Goal: Check status: Check status

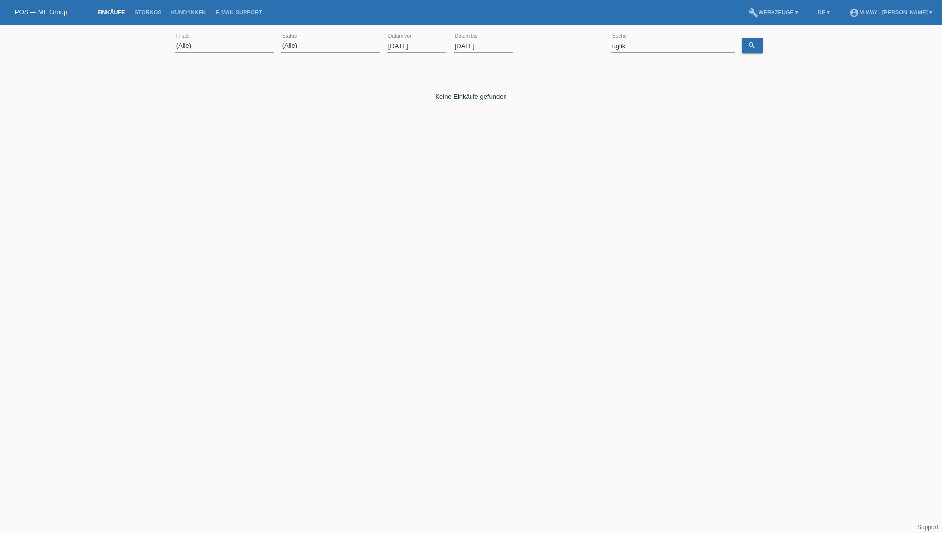
click at [411, 46] on input "[DATE]" at bounding box center [416, 46] width 59 height 12
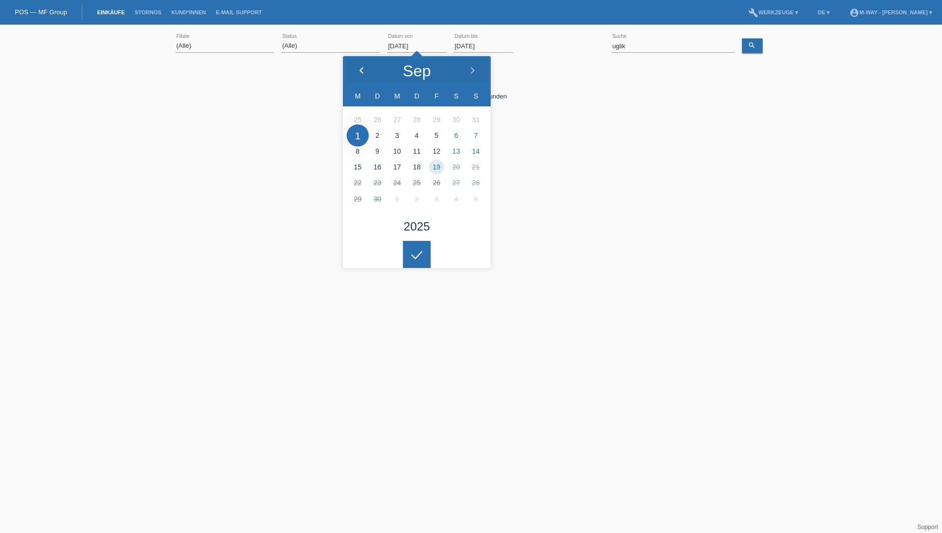
click at [368, 73] on div at bounding box center [361, 71] width 37 height 30
type input "01.07.2025"
drag, startPoint x: 632, startPoint y: 45, endPoint x: 602, endPoint y: 45, distance: 30.1
click at [602, 45] on div "(Alle) Aarau Alexand'Ro Edouard'O Passion Vélo SàRL Basel Bern City Bern Expo B…" at bounding box center [470, 47] width 591 height 34
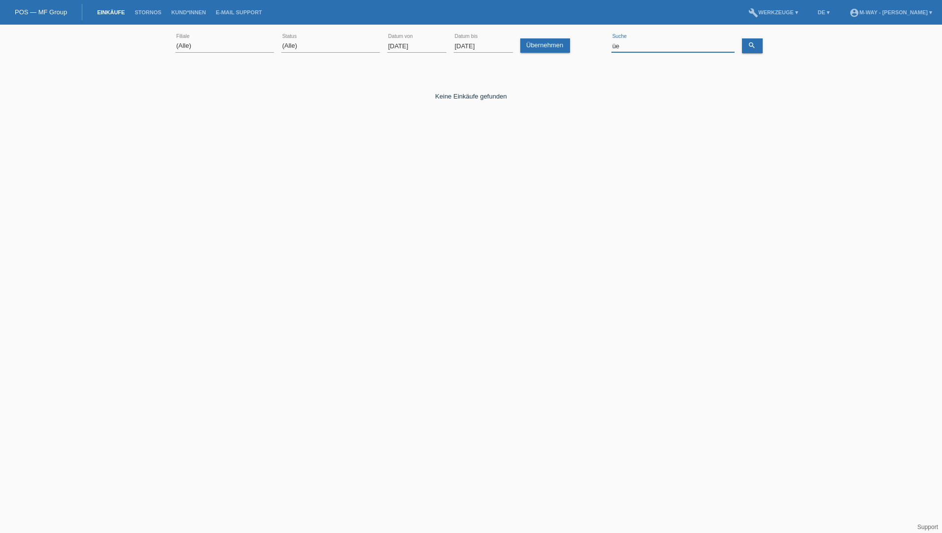
type input "ü"
type input "petrevski"
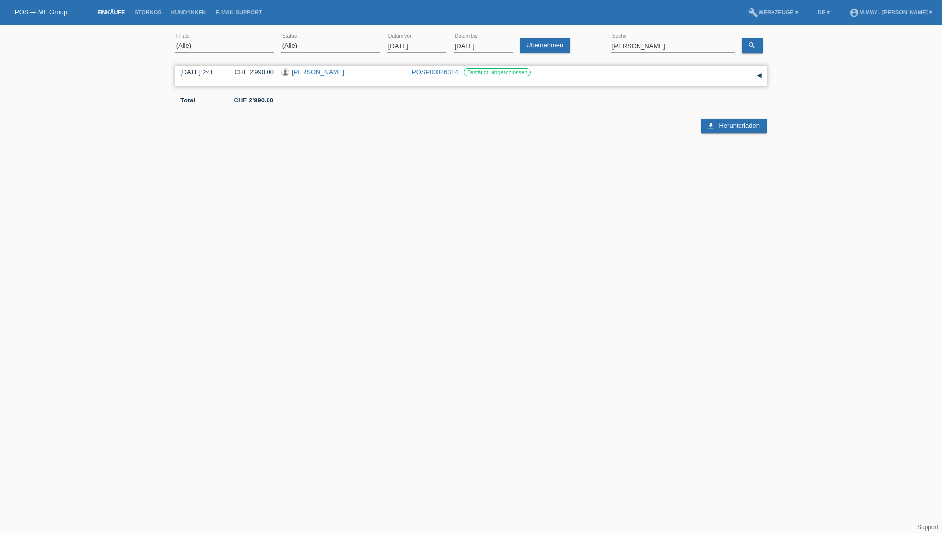
click at [433, 71] on link "POSP00026314" at bounding box center [435, 71] width 46 height 7
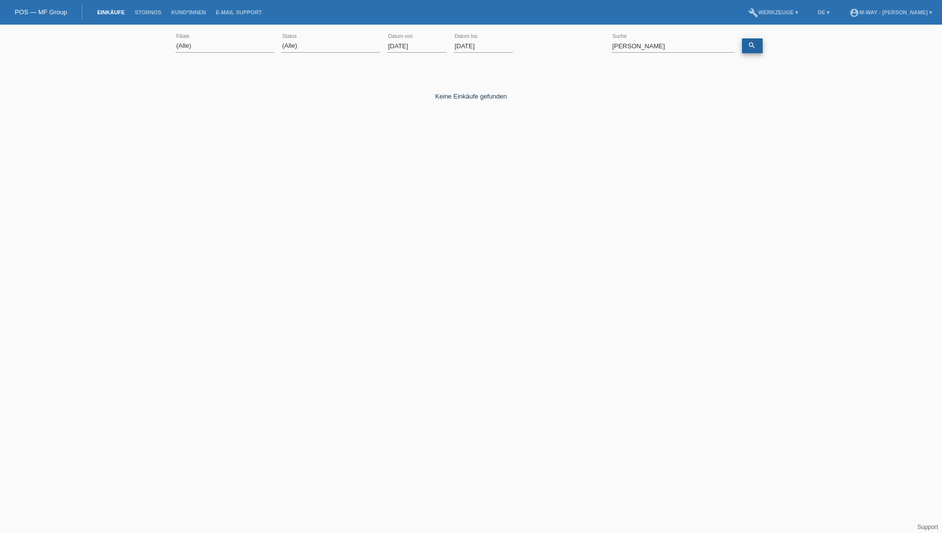
click at [753, 44] on icon "search" at bounding box center [752, 45] width 8 height 8
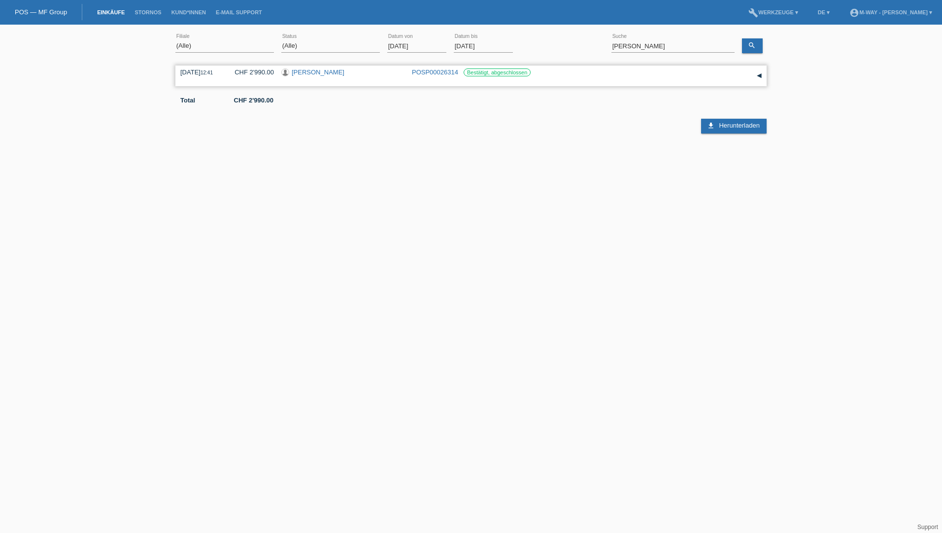
click at [306, 72] on link "[PERSON_NAME]" at bounding box center [318, 71] width 53 height 7
